Goal: Book appointment/travel/reservation: Book appointment/travel/reservation

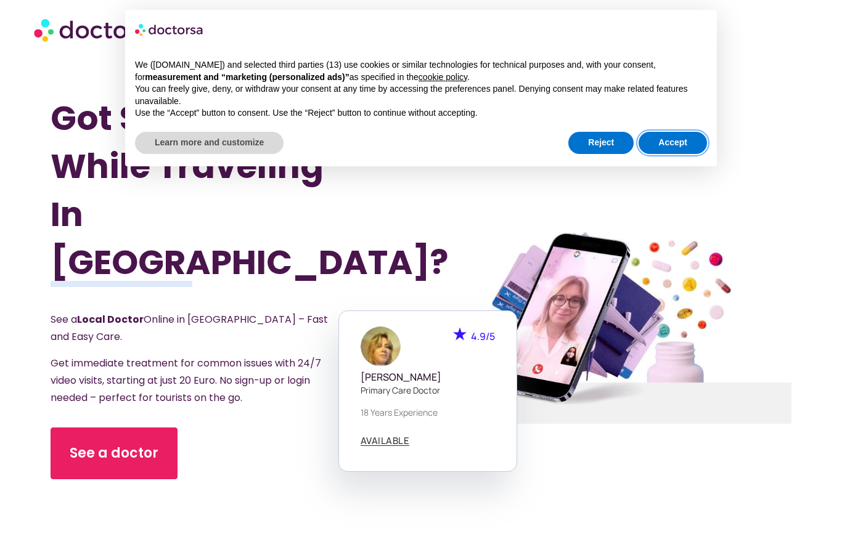
click at [685, 146] on button "Accept" at bounding box center [673, 143] width 68 height 22
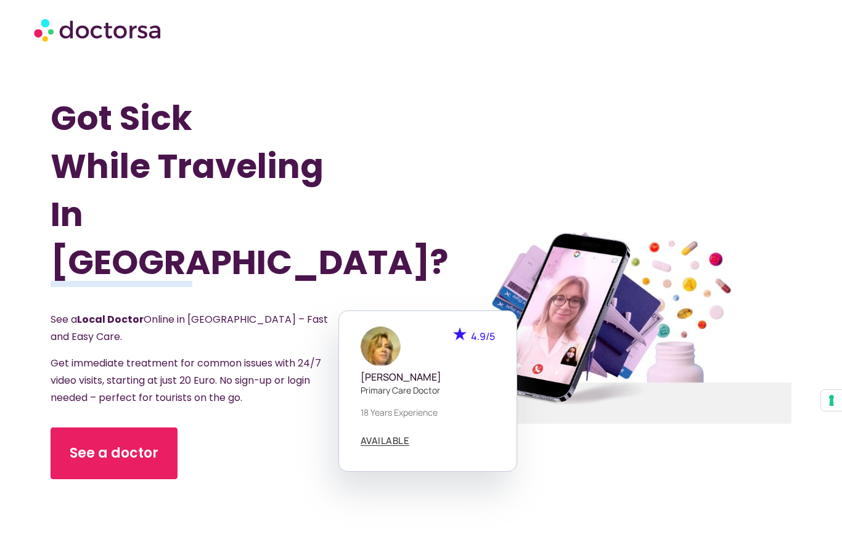
click at [100, 446] on link "See a doctor" at bounding box center [114, 454] width 127 height 52
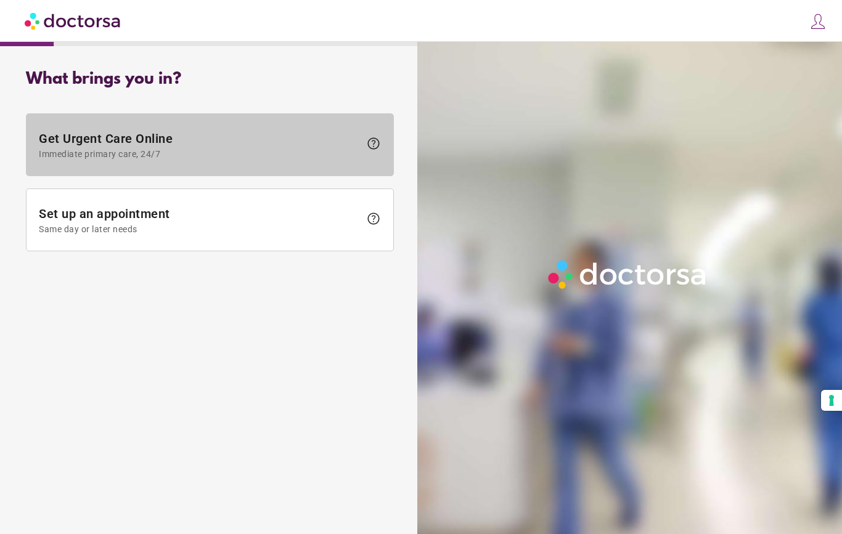
click at [375, 145] on span "help" at bounding box center [373, 143] width 15 height 15
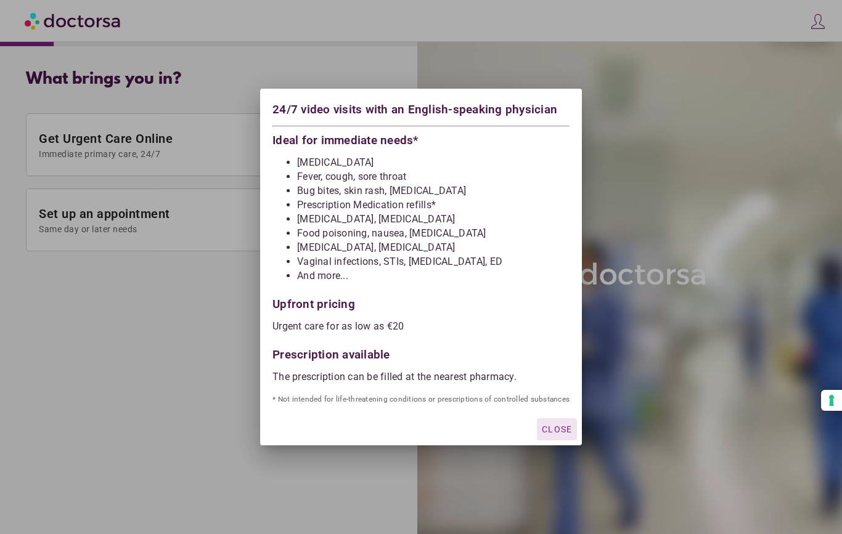
click at [131, 330] on div at bounding box center [421, 267] width 842 height 534
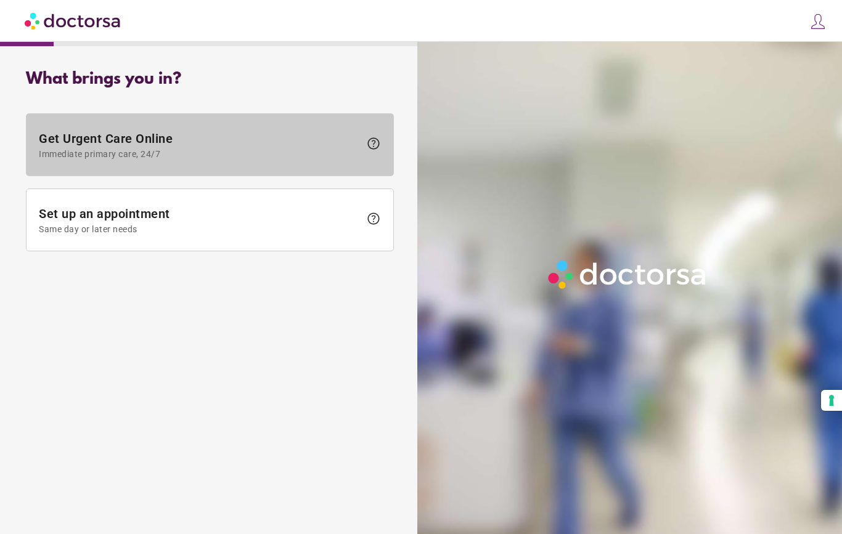
click at [99, 139] on span "Get Urgent Care Online Immediate primary care, 24/7" at bounding box center [199, 145] width 321 height 28
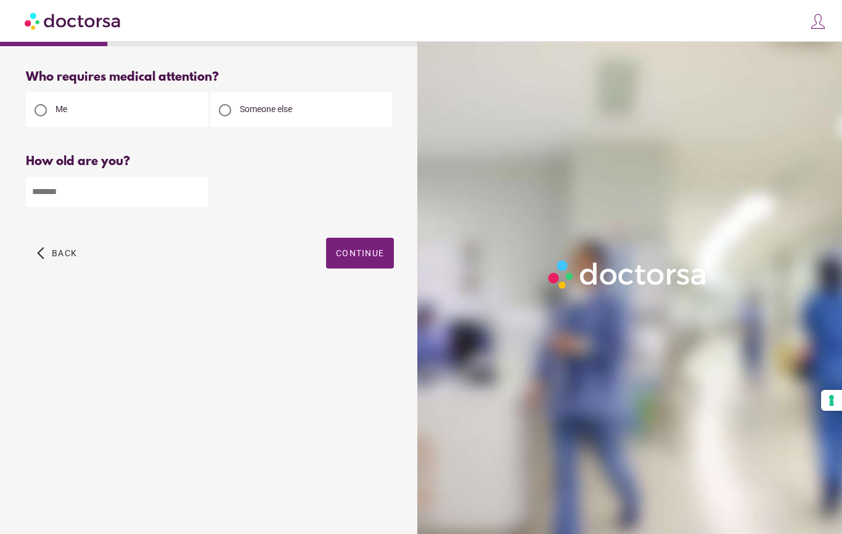
click at [81, 196] on input "number" at bounding box center [117, 192] width 182 height 30
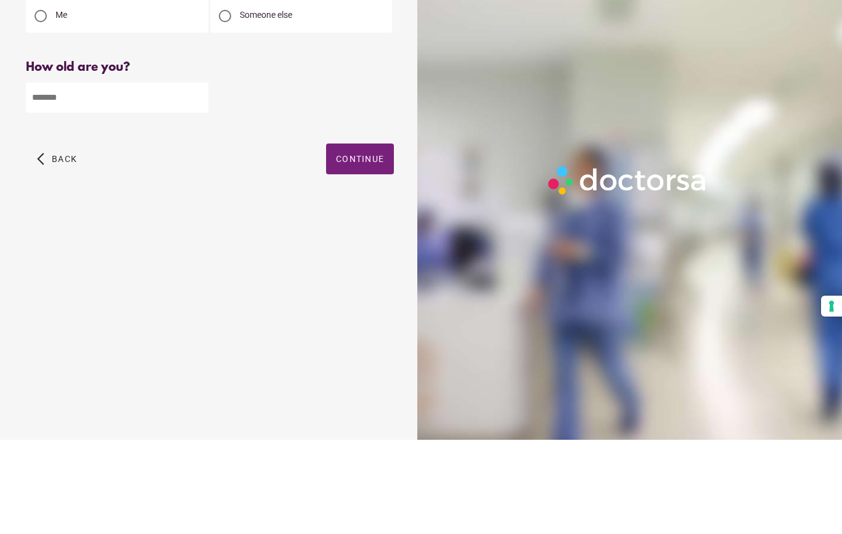
type input "**"
click at [362, 248] on span "Continue" at bounding box center [360, 253] width 48 height 10
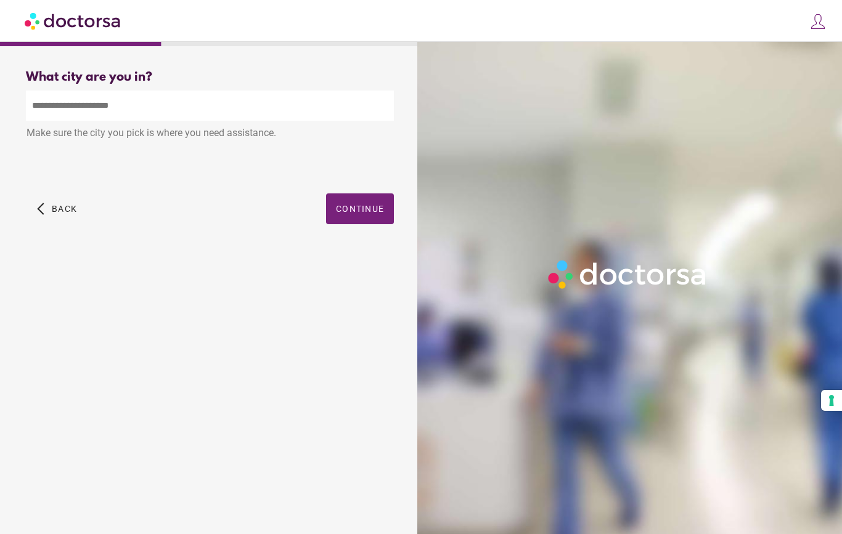
click at [98, 102] on input "text" at bounding box center [210, 106] width 368 height 30
click at [91, 102] on input "text" at bounding box center [210, 106] width 368 height 30
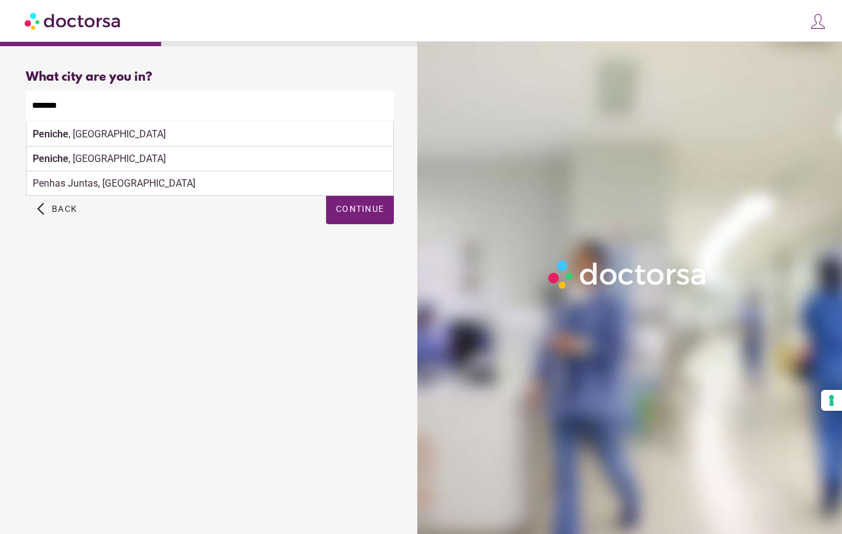
click at [121, 134] on div "Peniche , Portugal" at bounding box center [210, 134] width 367 height 25
type input "**********"
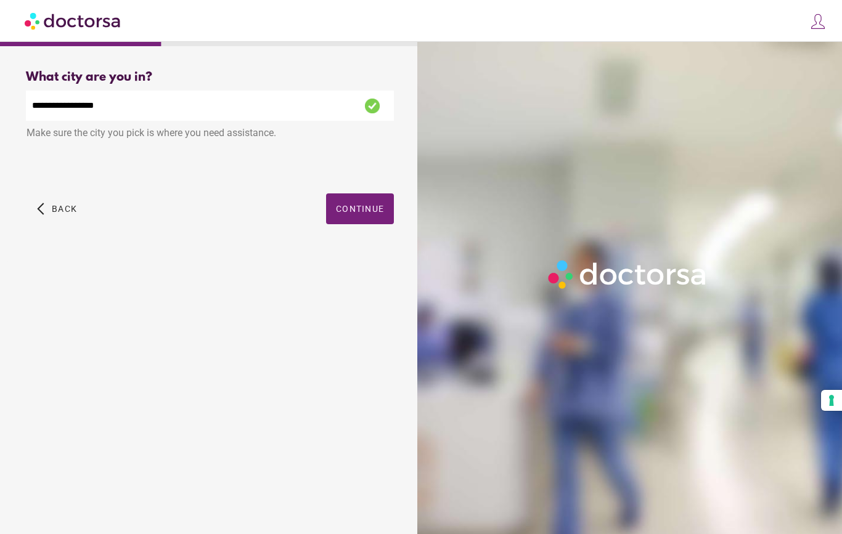
click at [362, 204] on span "Continue" at bounding box center [360, 209] width 48 height 10
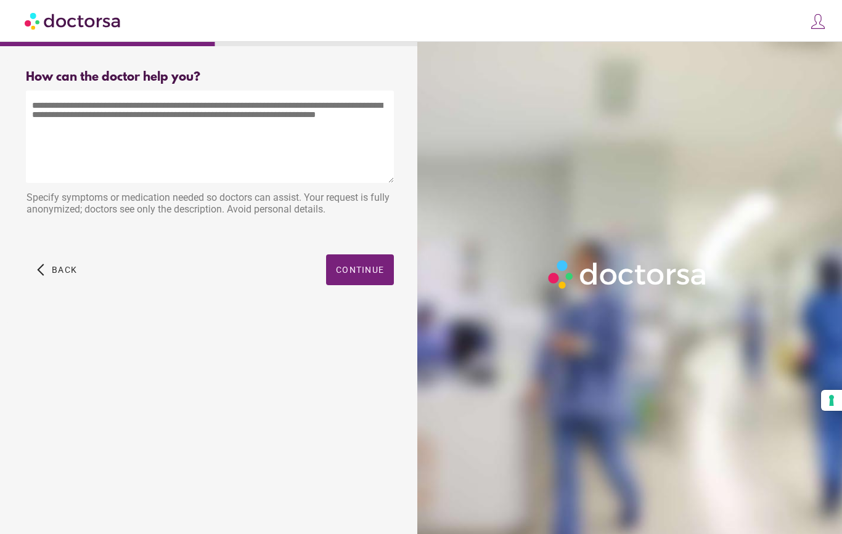
click at [75, 105] on textarea at bounding box center [210, 137] width 368 height 92
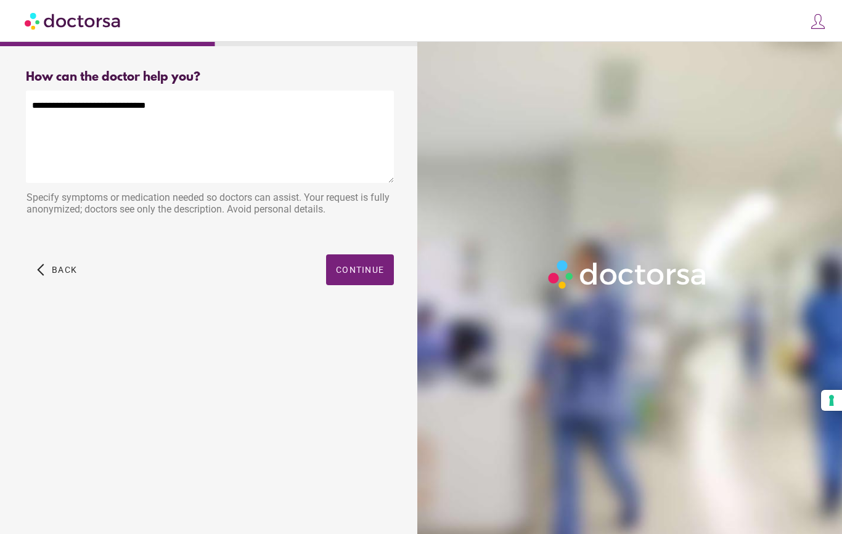
type textarea "**********"
click at [365, 265] on span "button" at bounding box center [360, 270] width 68 height 31
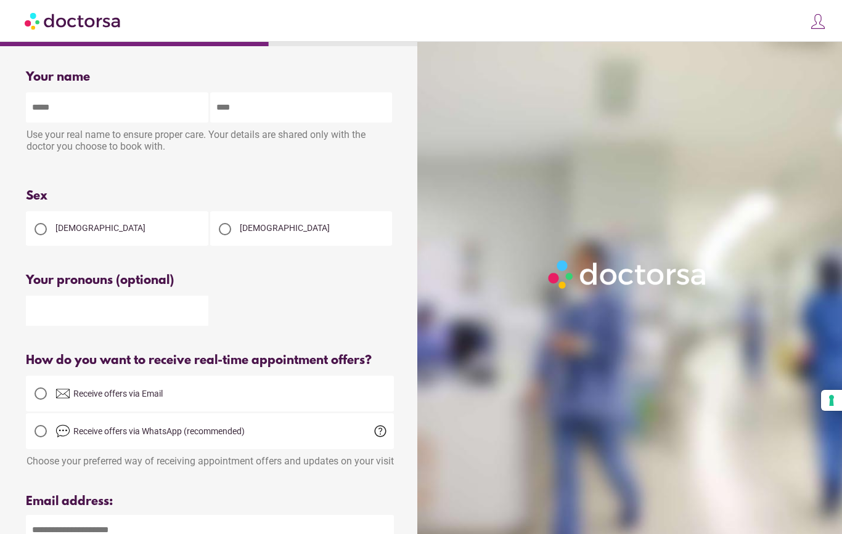
click at [88, 104] on input "text" at bounding box center [117, 107] width 182 height 30
type input "******"
click at [245, 118] on input "text" at bounding box center [301, 107] width 182 height 30
type input "******"
click at [231, 231] on div at bounding box center [225, 229] width 12 height 12
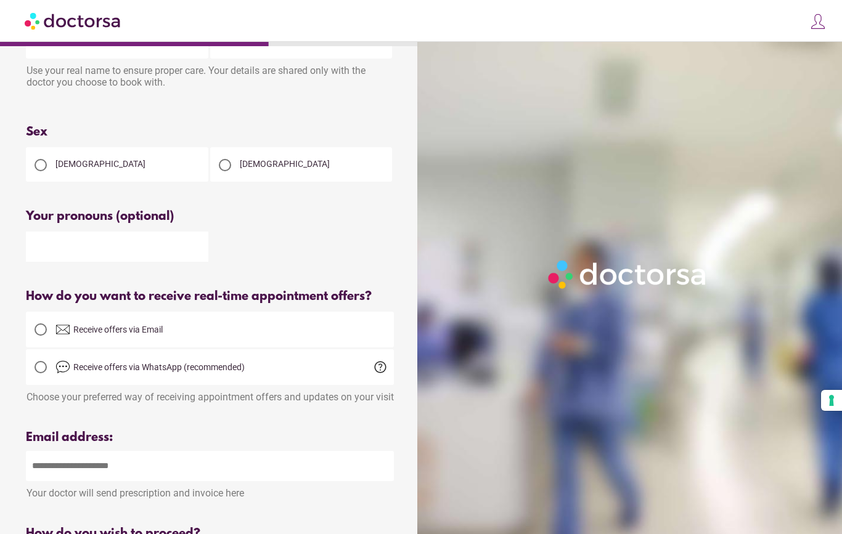
scroll to position [77, 0]
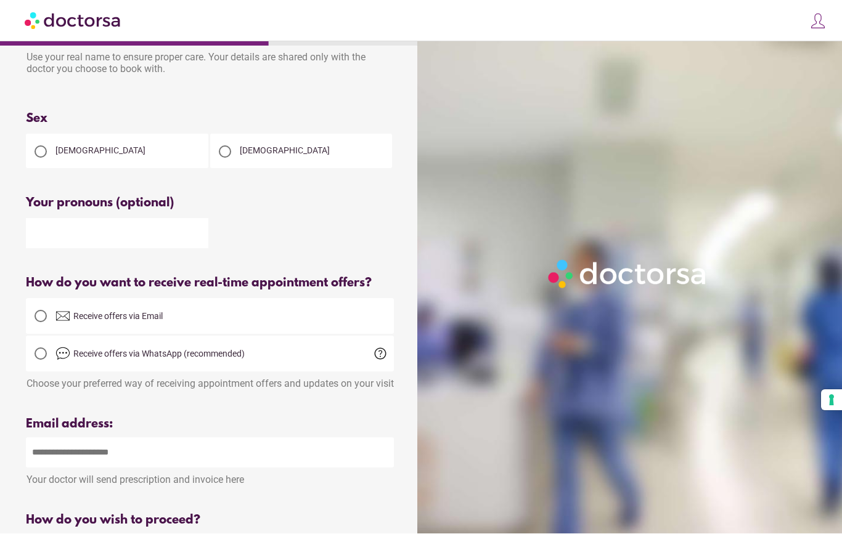
click at [41, 354] on div at bounding box center [41, 354] width 0 height 0
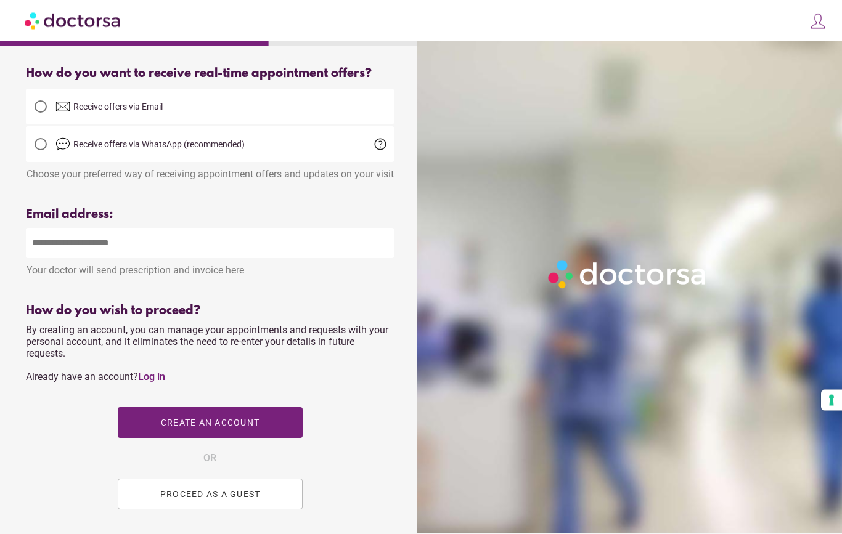
scroll to position [287, 0]
click at [88, 255] on input "email" at bounding box center [210, 243] width 368 height 30
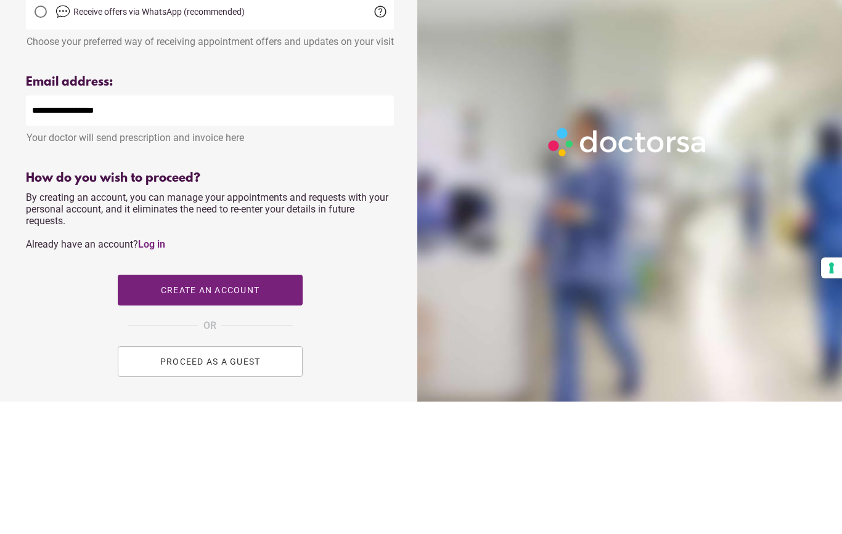
type input "**********"
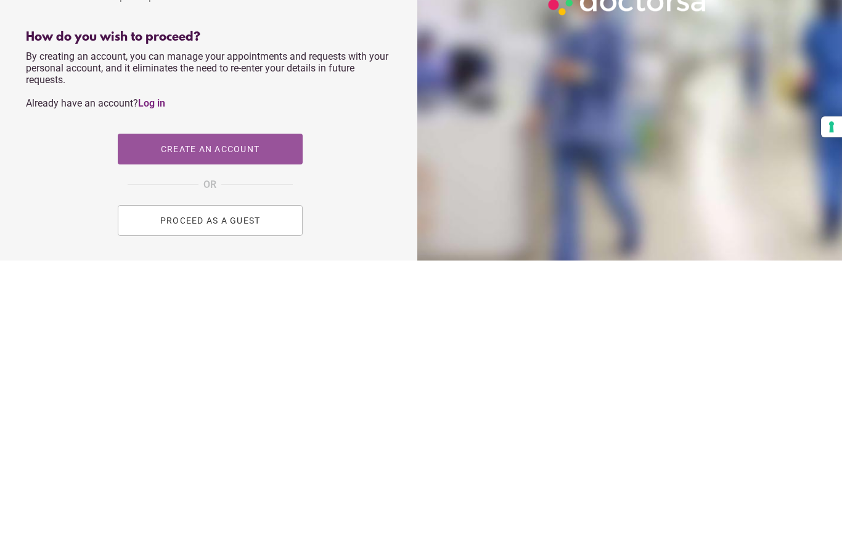
click at [232, 407] on span "button" at bounding box center [210, 422] width 185 height 31
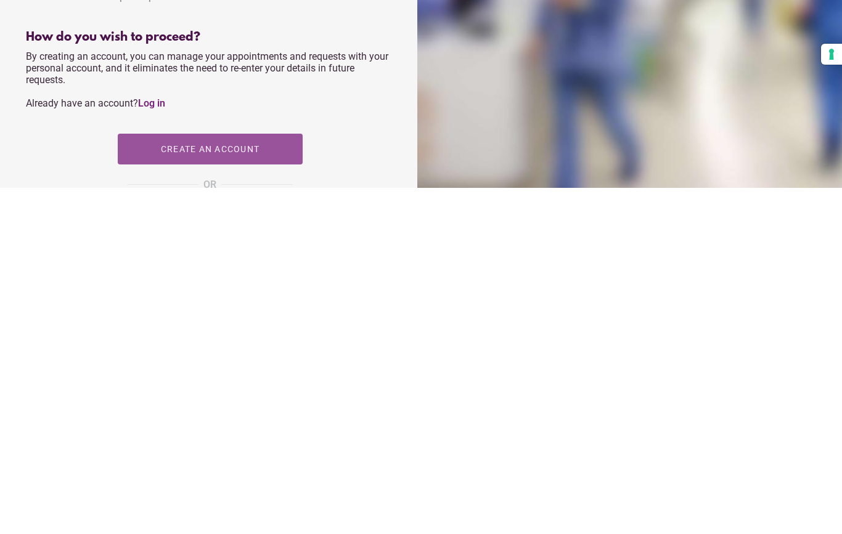
type input "**********"
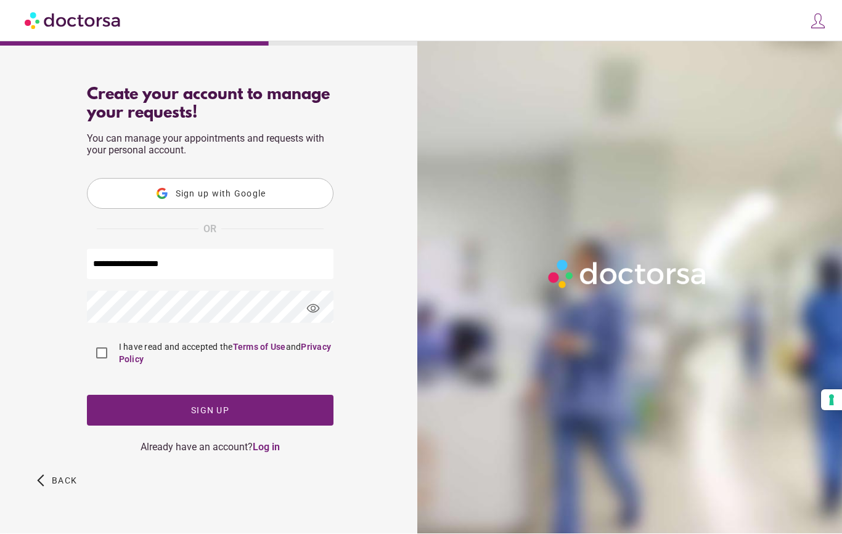
click at [237, 179] on button "Sign up with Google" at bounding box center [210, 194] width 247 height 31
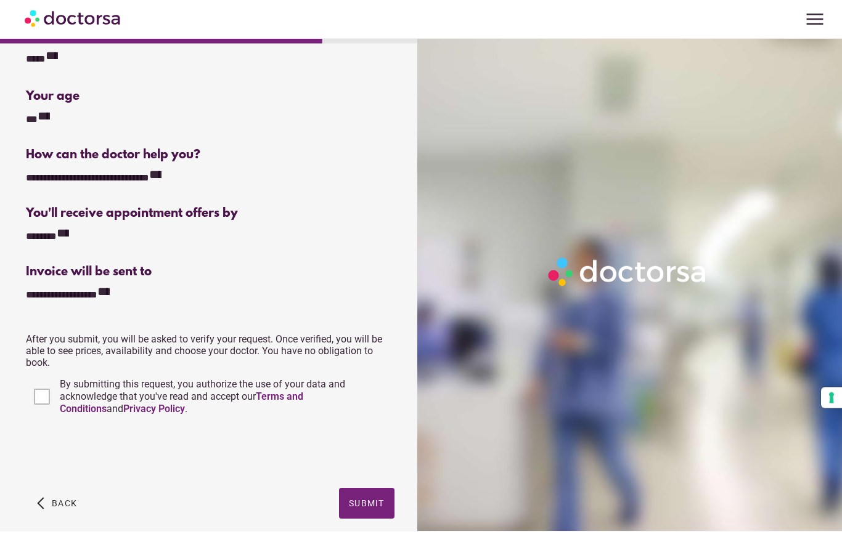
scroll to position [134, 0]
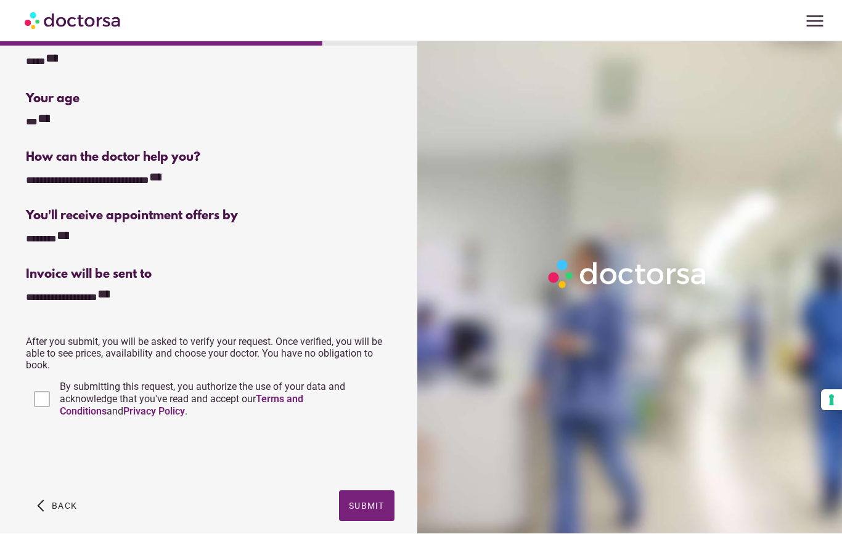
click at [57, 397] on label "By submitting this request, you authorize the use of your data and acknowledge …" at bounding box center [225, 400] width 337 height 37
click at [366, 504] on span "button" at bounding box center [366, 506] width 55 height 31
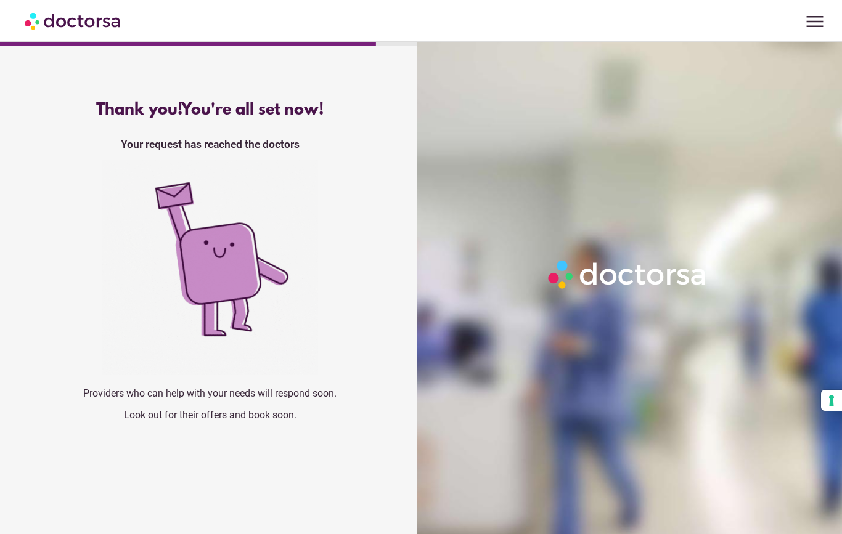
click at [827, 398] on button "Your consent preferences for tracking technologies" at bounding box center [831, 400] width 21 height 21
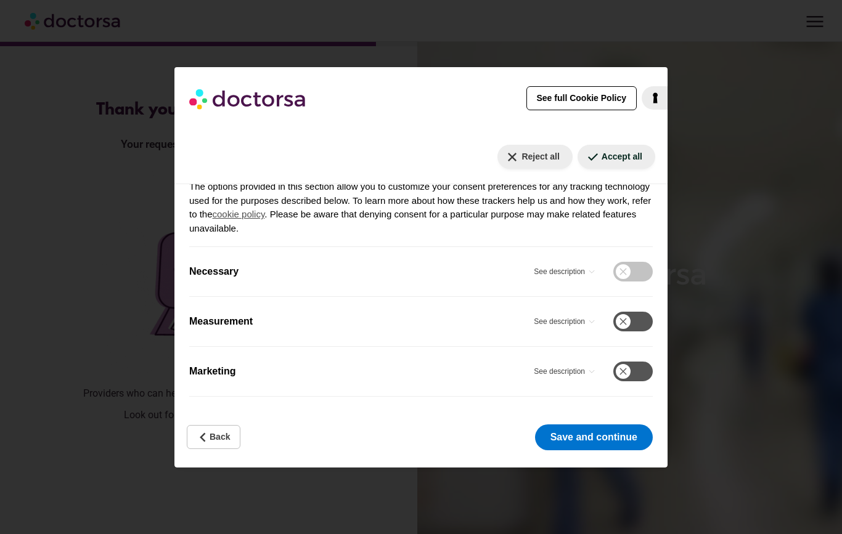
scroll to position [178, 0]
click at [574, 316] on button "See description" at bounding box center [566, 323] width 65 height 20
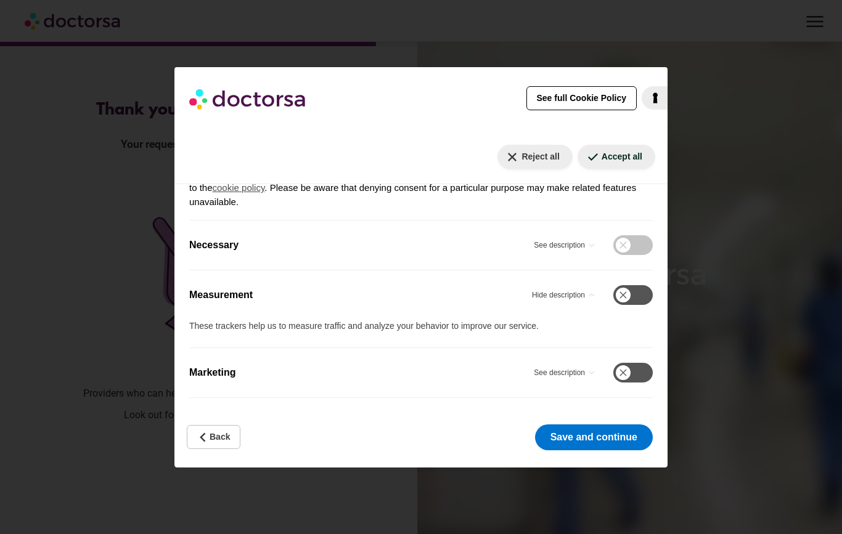
click at [574, 366] on button "See description" at bounding box center [566, 373] width 65 height 20
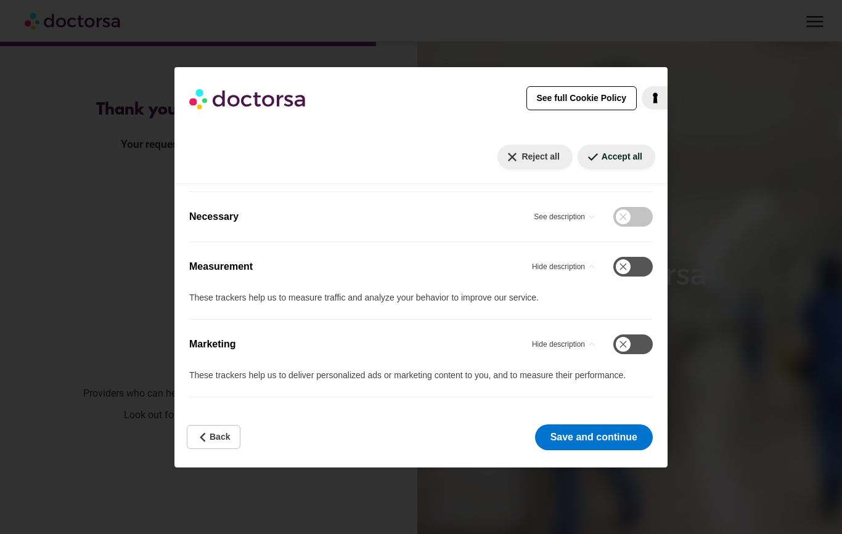
scroll to position [233, 0]
click at [213, 428] on button "Back" at bounding box center [214, 437] width 54 height 24
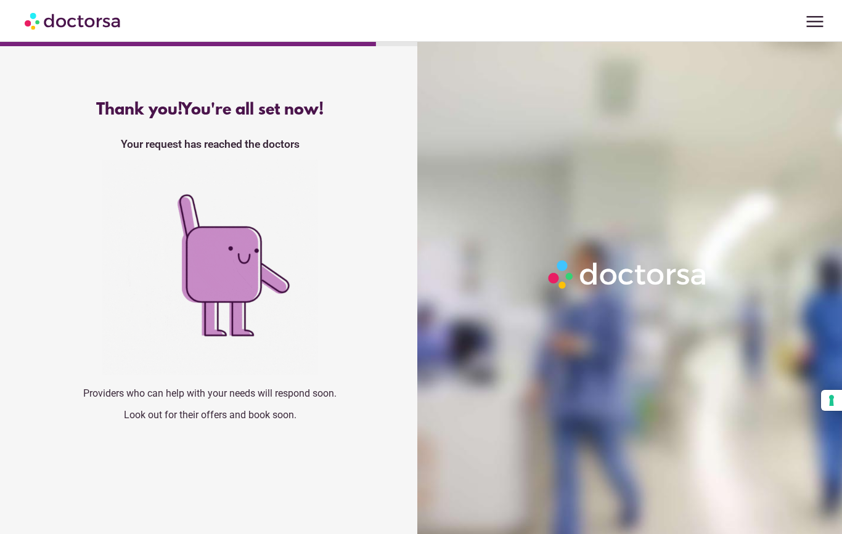
click at [70, 27] on img at bounding box center [73, 21] width 97 height 28
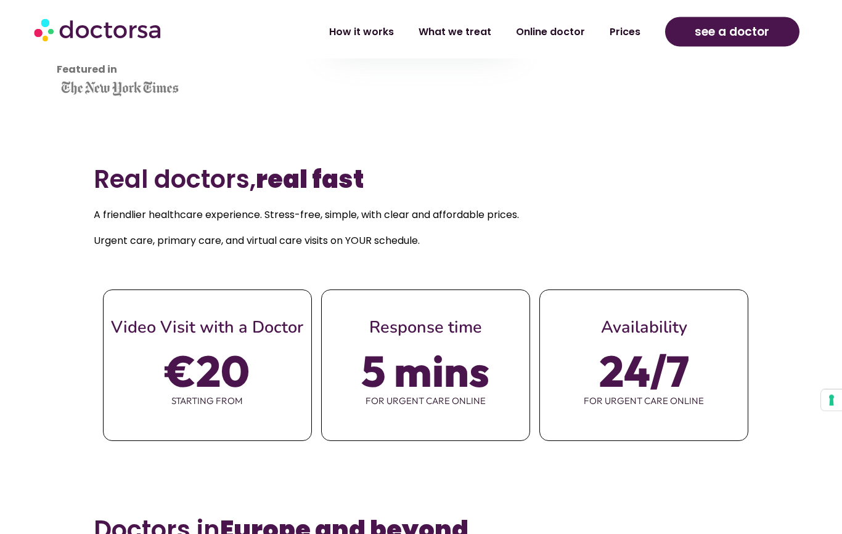
scroll to position [441, 0]
click at [553, 23] on link "Online doctor" at bounding box center [551, 32] width 94 height 28
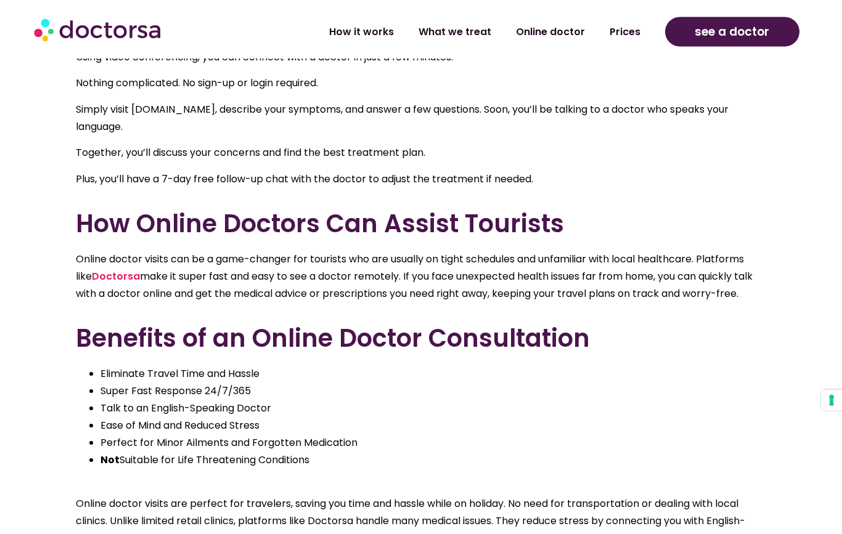
scroll to position [730, 0]
click at [740, 31] on span "see a doctor" at bounding box center [732, 32] width 75 height 20
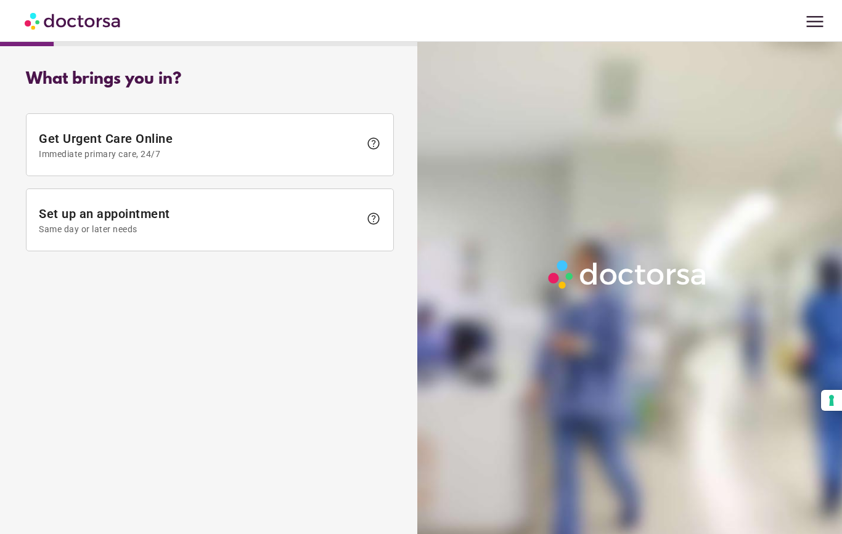
click at [807, 15] on span "menu" at bounding box center [814, 21] width 23 height 23
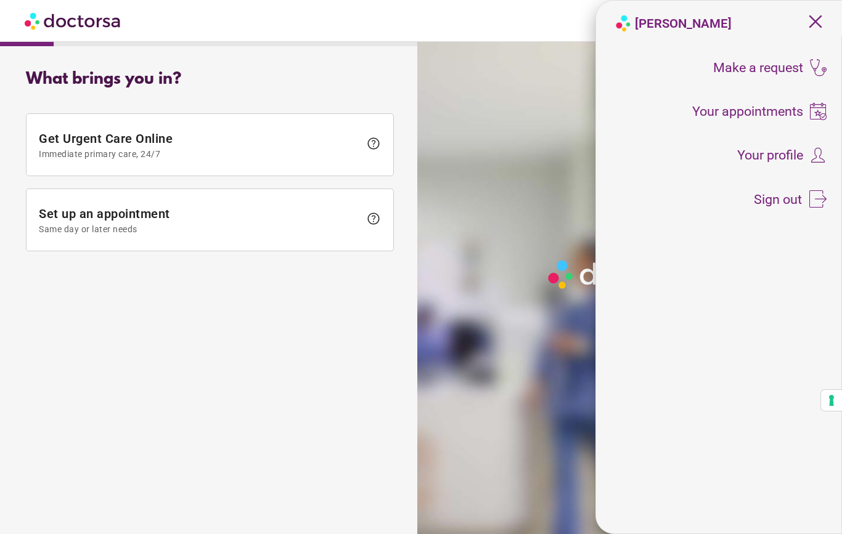
click at [773, 152] on span "Your profile" at bounding box center [770, 156] width 66 height 14
